Goal: Task Accomplishment & Management: Complete application form

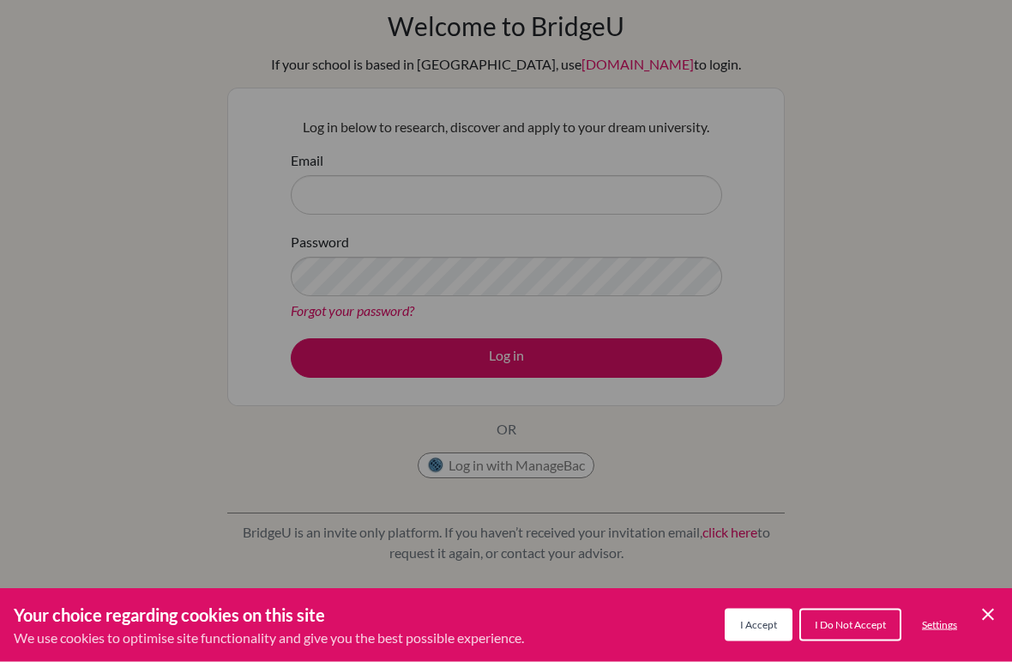
click at [748, 622] on span "I Accept" at bounding box center [758, 624] width 37 height 13
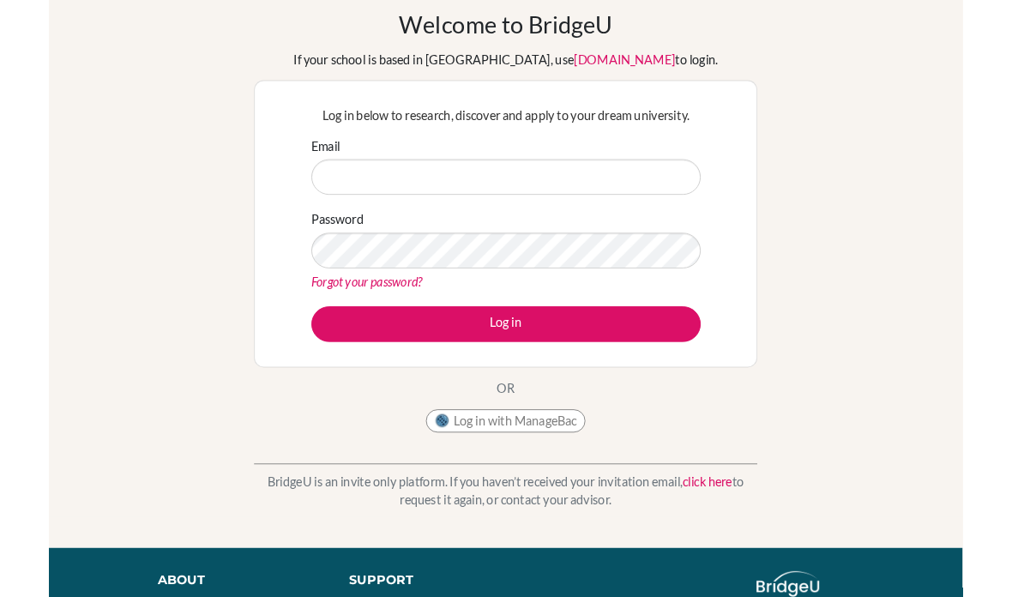
scroll to position [75, 0]
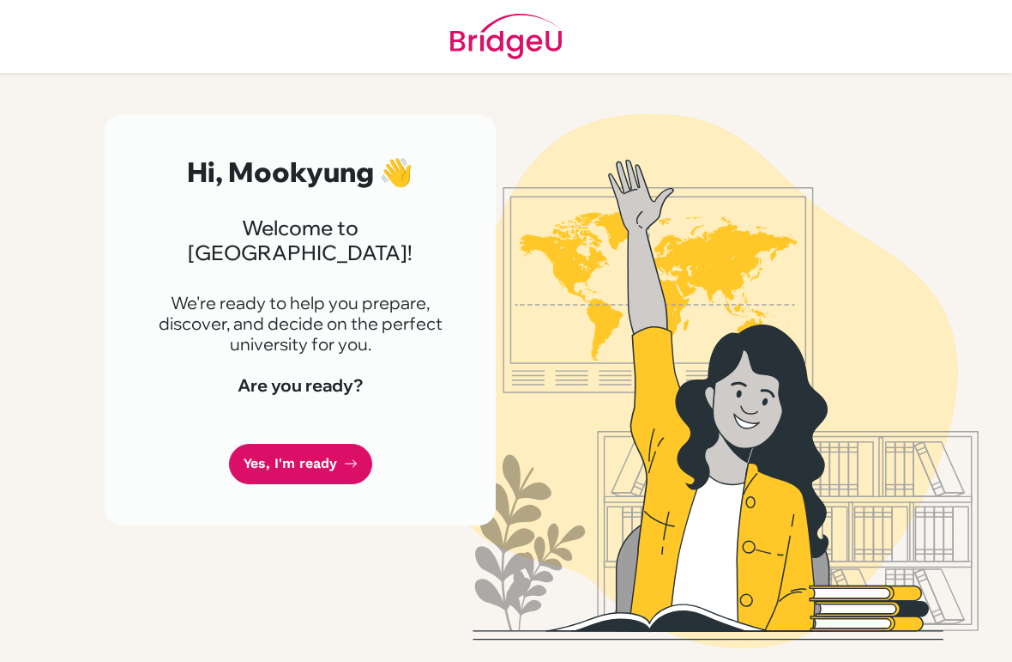
click at [340, 444] on link "Yes, I'm ready" at bounding box center [300, 464] width 143 height 40
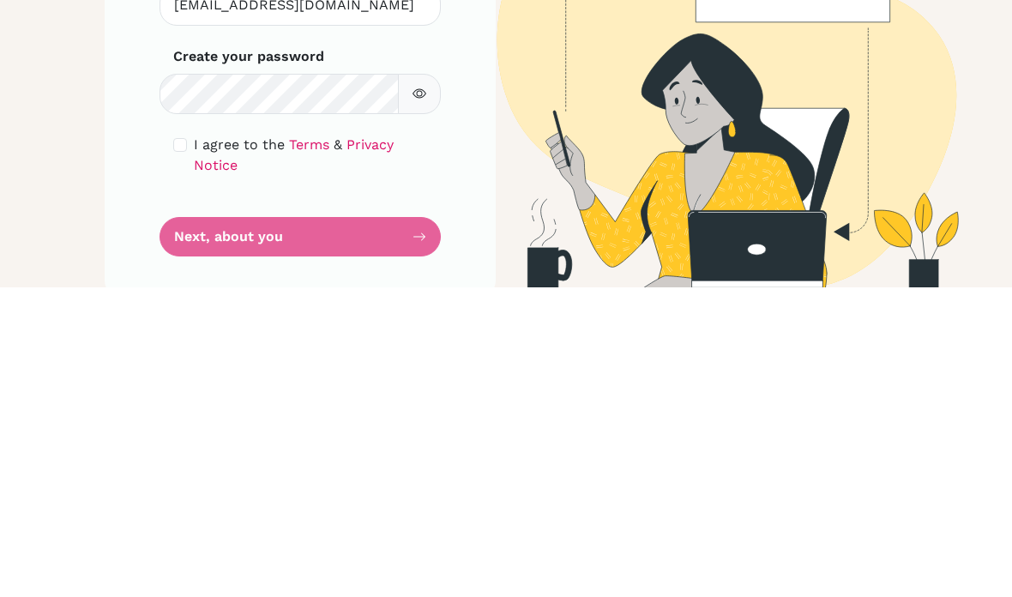
click at [421, 384] on button "button" at bounding box center [419, 404] width 43 height 40
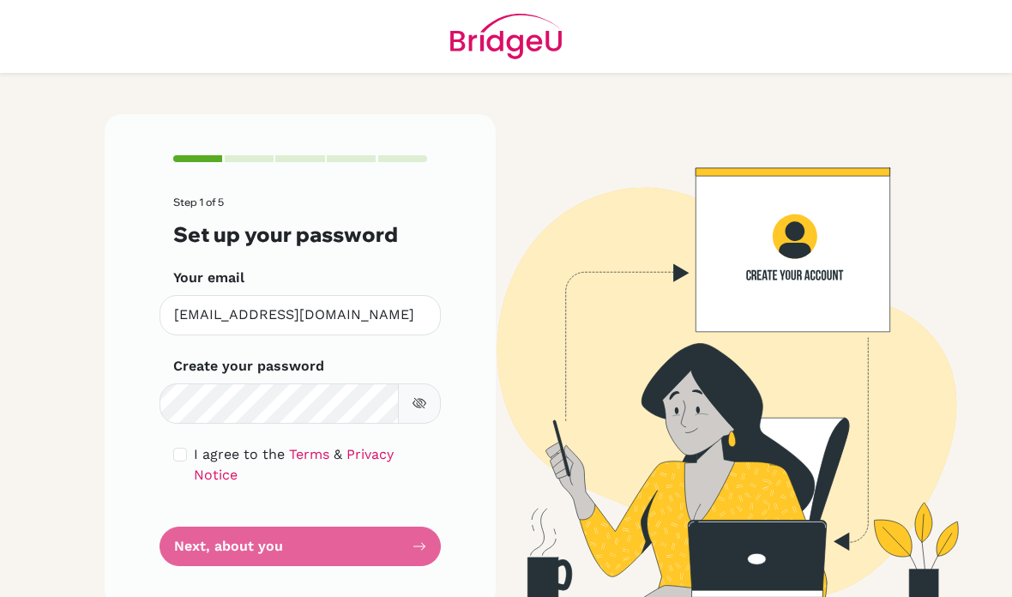
click at [192, 444] on div "I agree to the Terms & Privacy Notice" at bounding box center [300, 464] width 254 height 41
click at [178, 448] on input "checkbox" at bounding box center [180, 455] width 14 height 14
checkbox input "true"
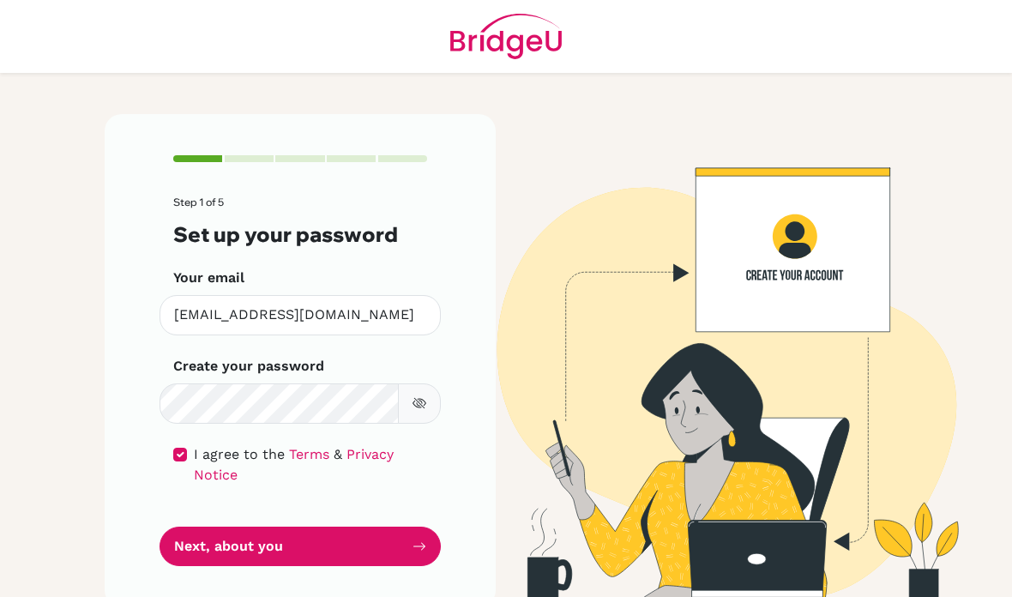
click at [222, 527] on button "Next, about you" at bounding box center [300, 547] width 281 height 40
